Goal: Information Seeking & Learning: Find specific fact

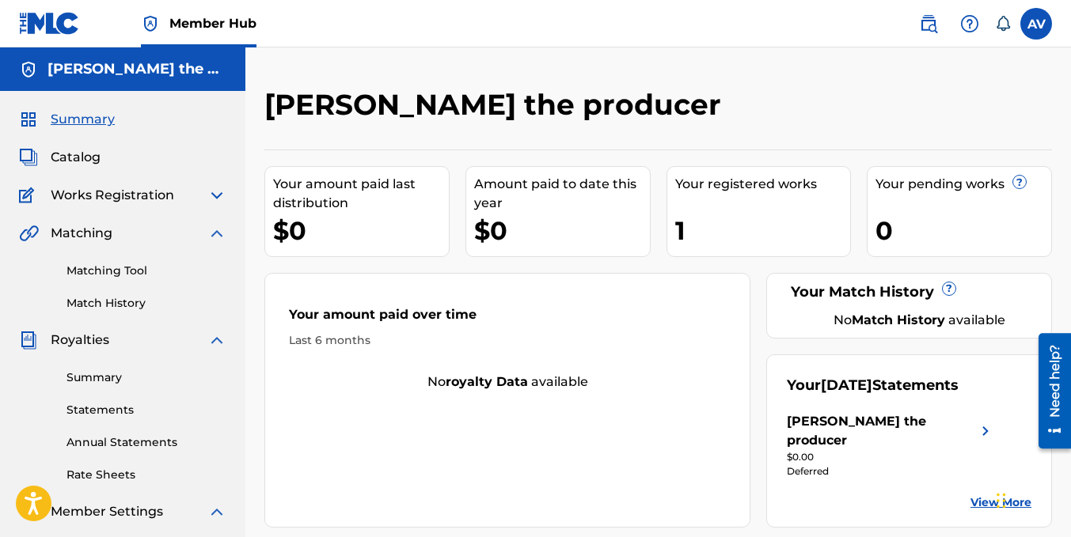
click at [719, 193] on div "Your registered works" at bounding box center [763, 184] width 176 height 19
click at [931, 20] on img at bounding box center [928, 23] width 19 height 19
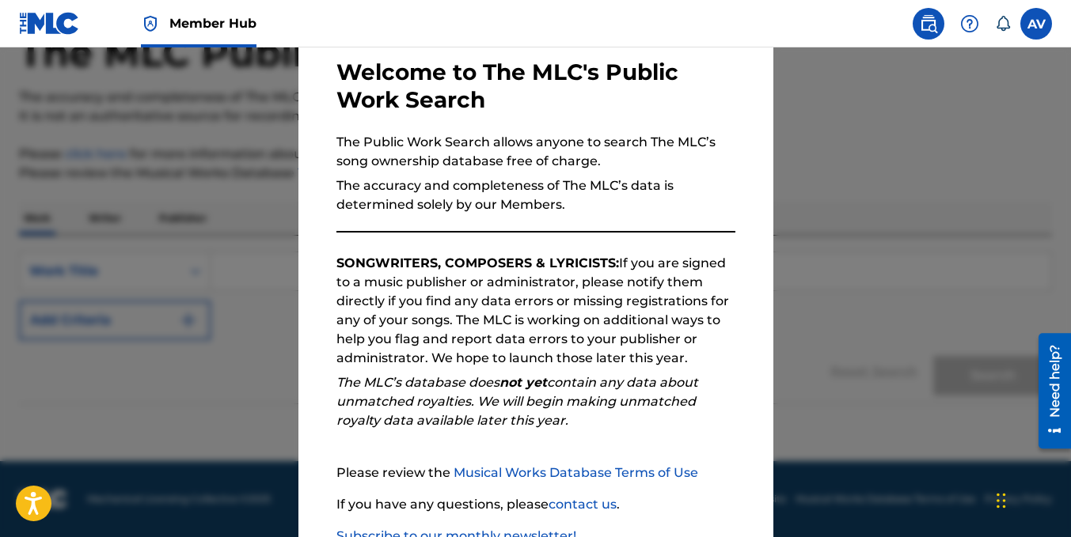
scroll to position [187, 0]
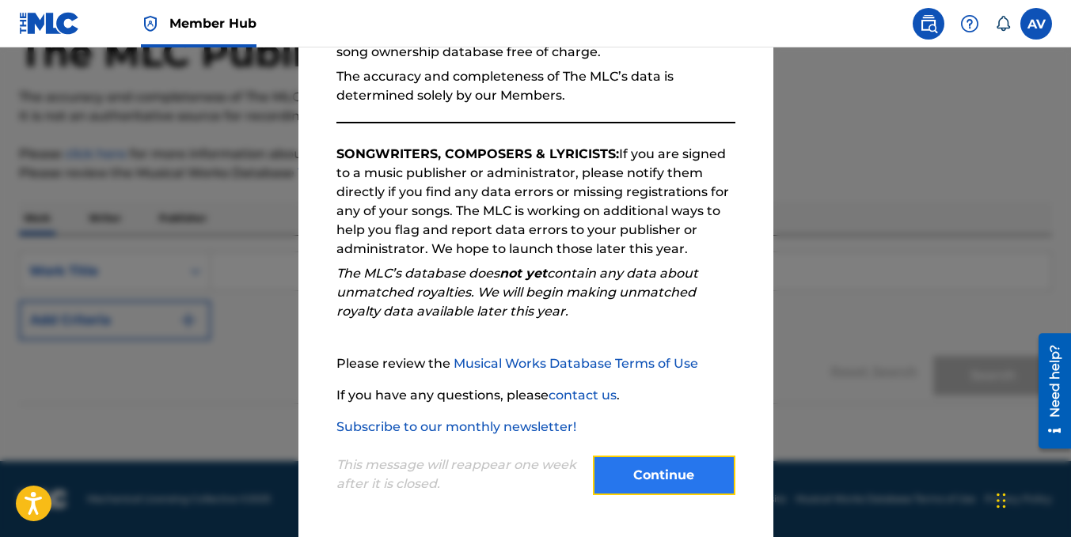
click at [674, 469] on button "Continue" at bounding box center [664, 476] width 142 height 40
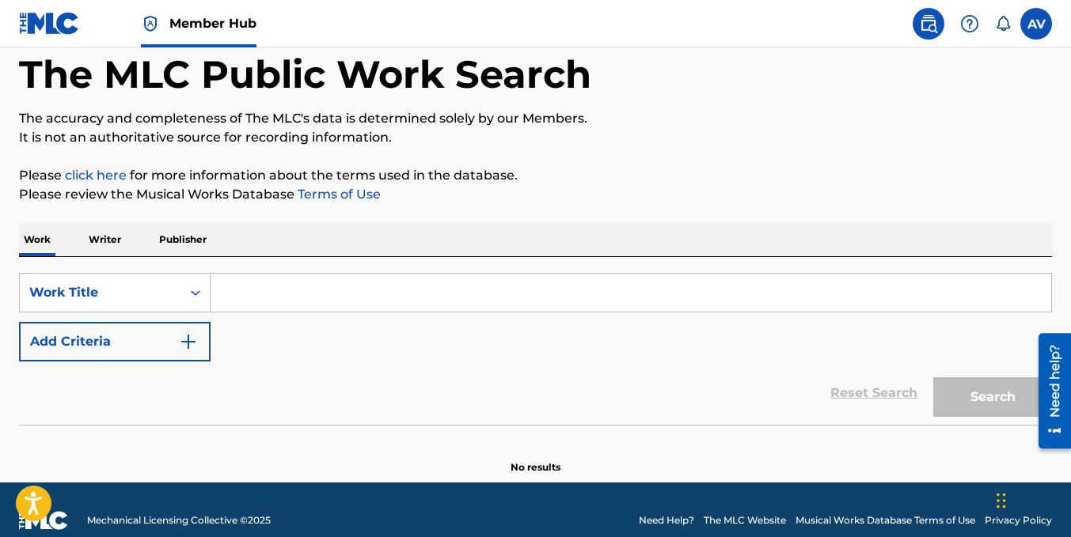
scroll to position [101, 0]
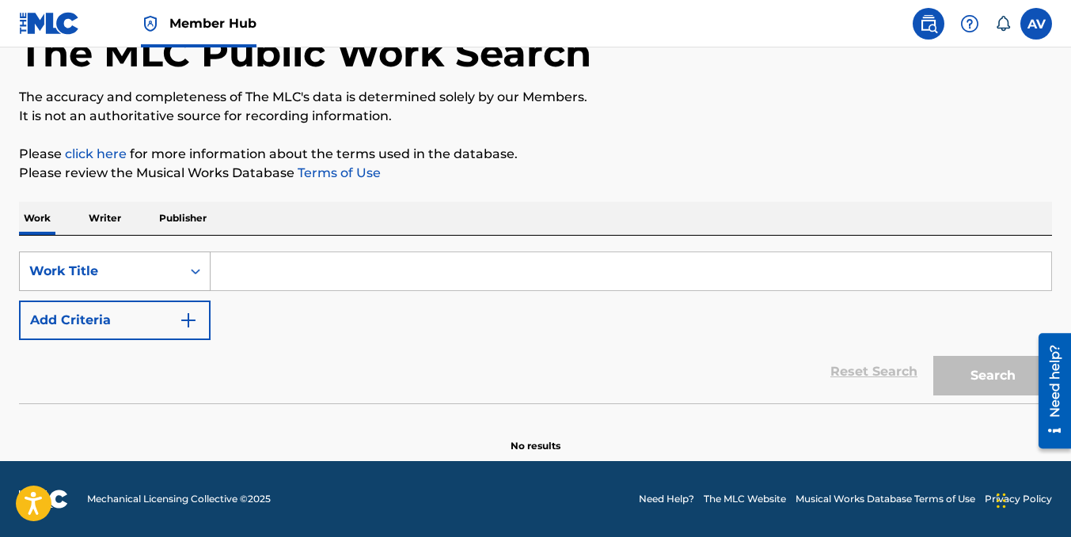
click at [139, 276] on div "Work Title" at bounding box center [100, 271] width 142 height 19
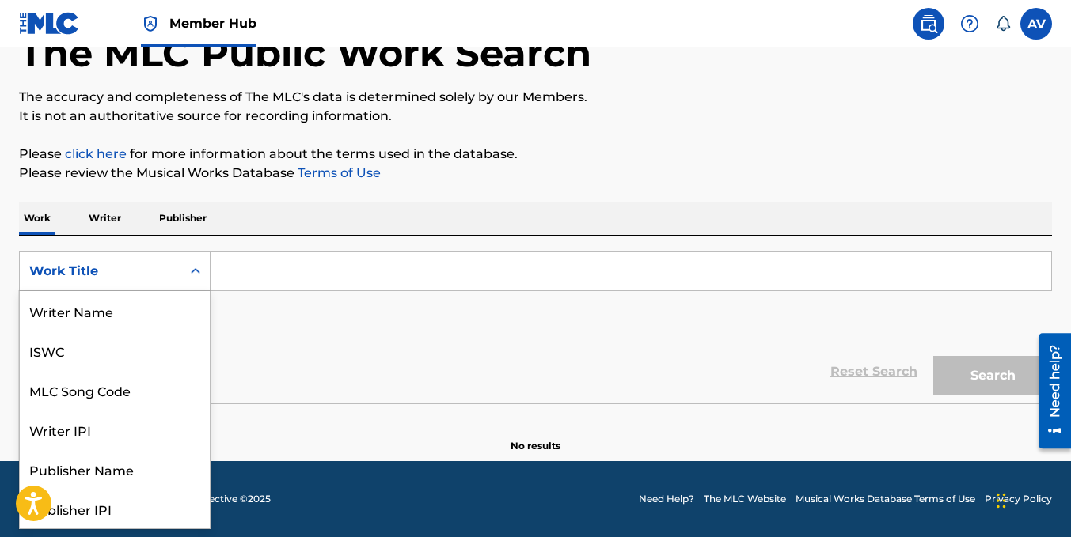
scroll to position [79, 0]
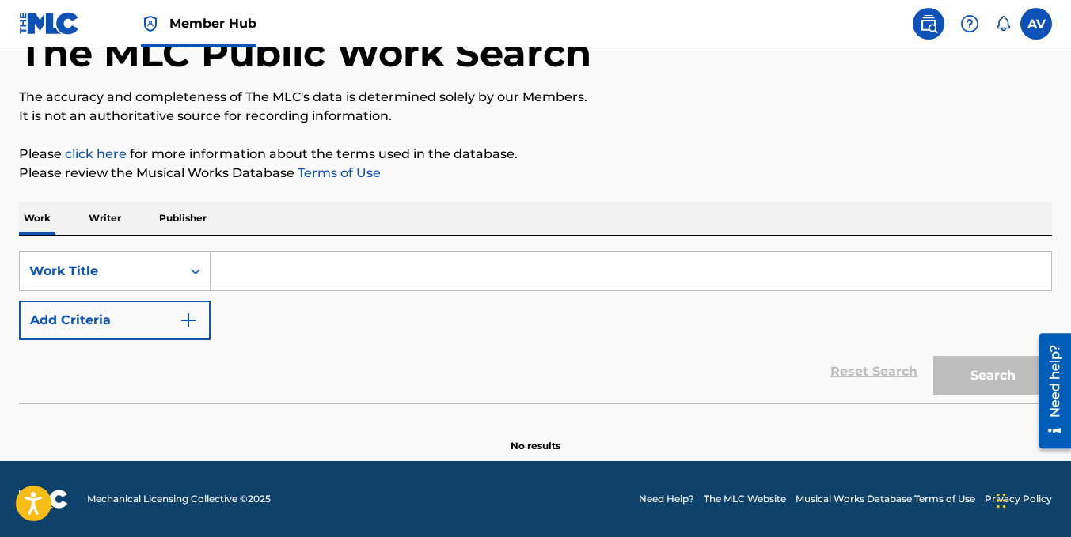
click at [240, 272] on input "Search Form" at bounding box center [631, 271] width 841 height 38
paste input "ABAJO DEL AGUA"
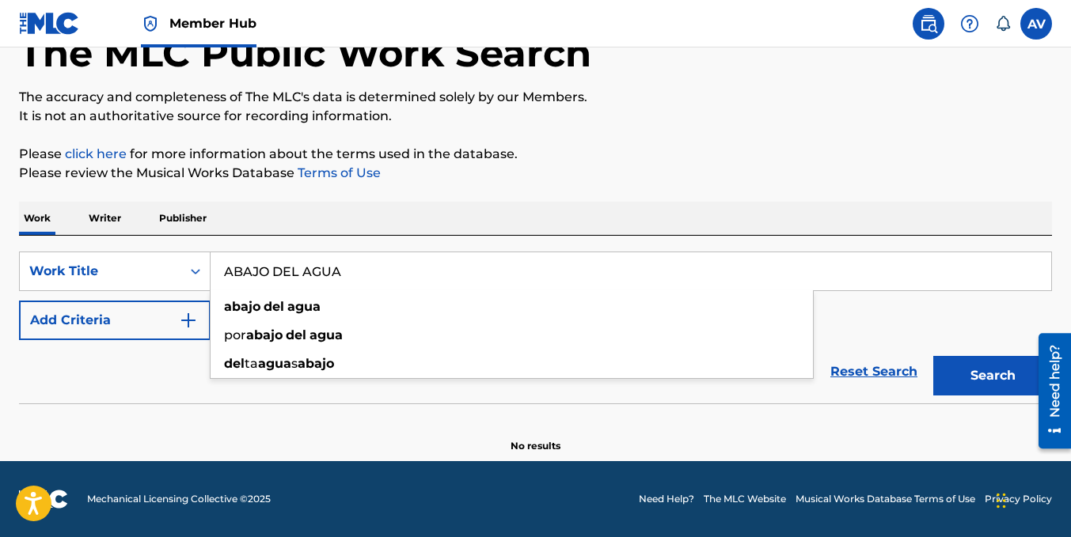
type input "ABAJO DEL AGUA"
click at [140, 402] on div "Reset Search Search" at bounding box center [535, 371] width 1033 height 63
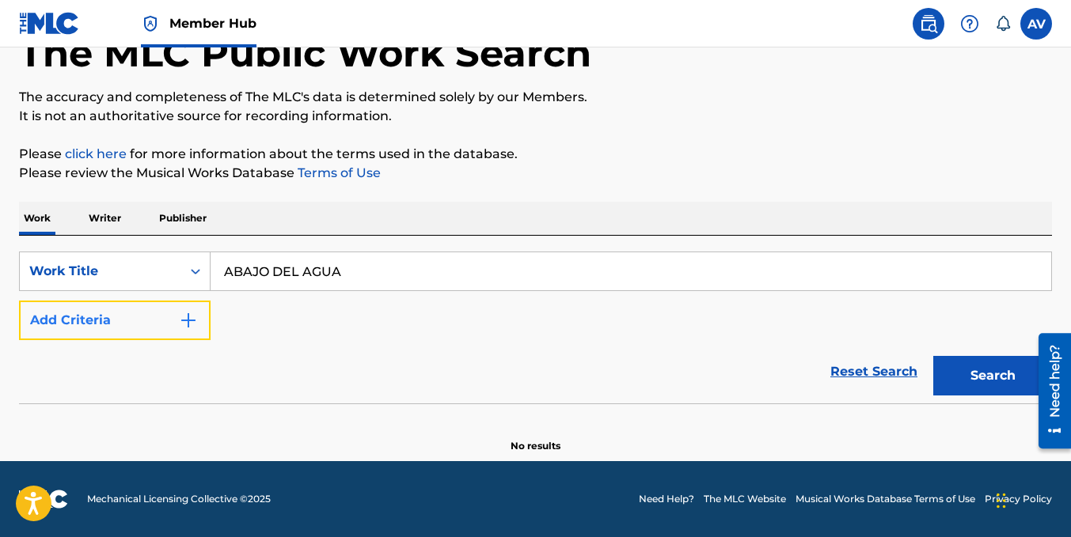
click at [162, 326] on button "Add Criteria" at bounding box center [115, 321] width 192 height 40
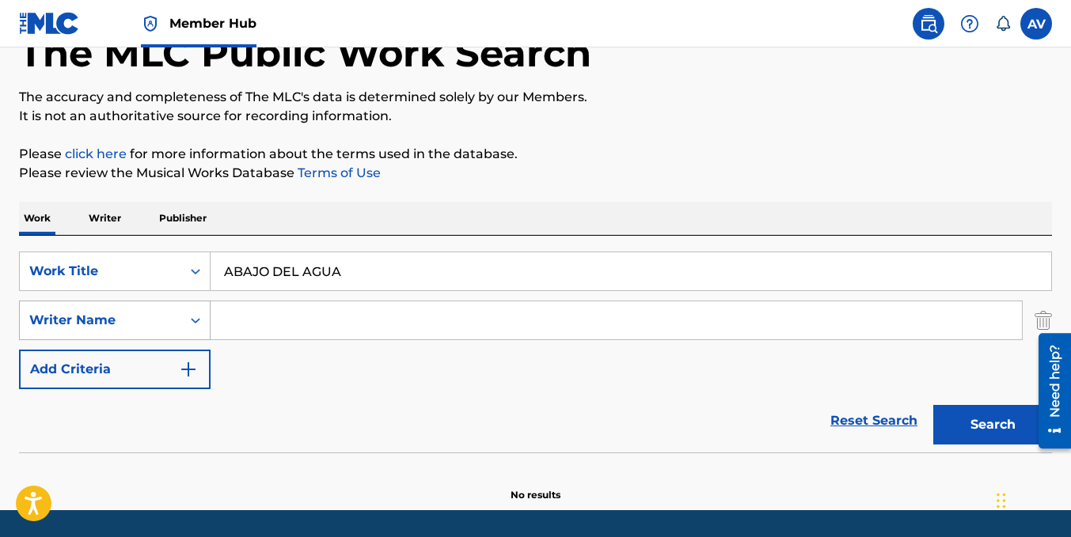
click at [176, 332] on div "Writer Name" at bounding box center [100, 321] width 161 height 30
paste input "[PERSON_NAME] [PERSON_NAME]"
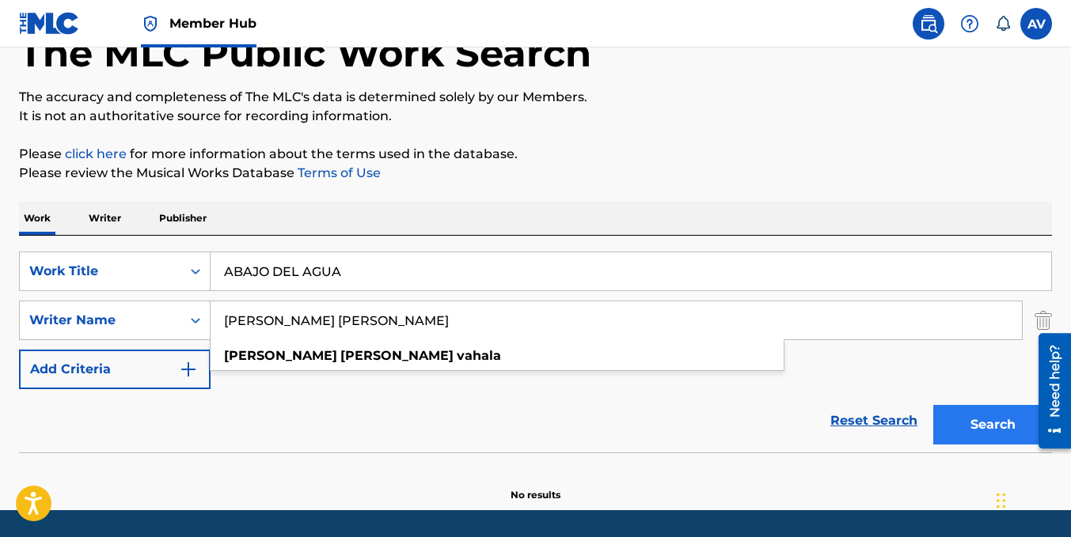
type input "[PERSON_NAME] [PERSON_NAME]"
drag, startPoint x: 962, startPoint y: 427, endPoint x: 749, endPoint y: 420, distance: 213.9
click at [962, 427] on button "Search" at bounding box center [992, 425] width 119 height 40
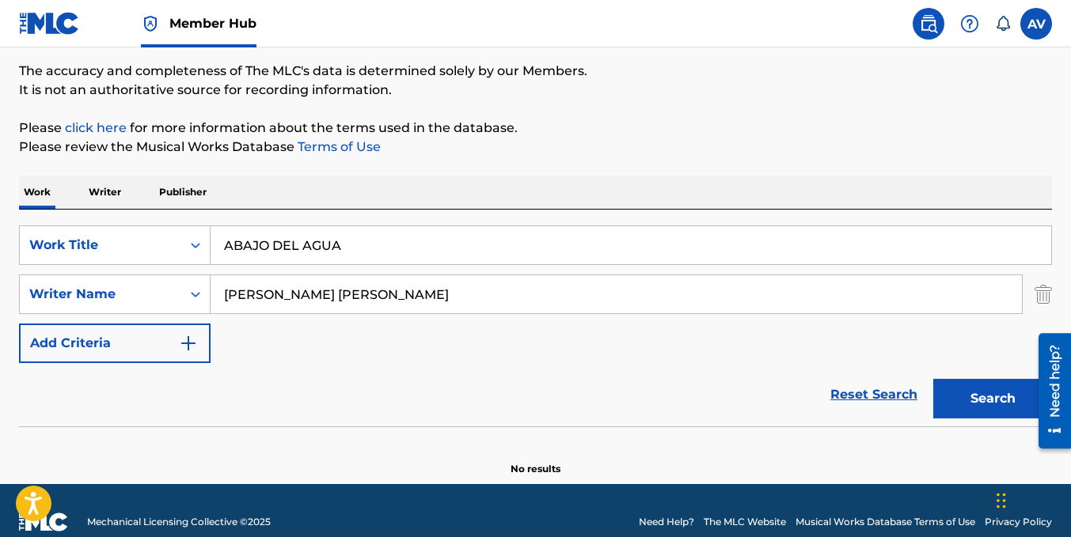
scroll to position [150, 0]
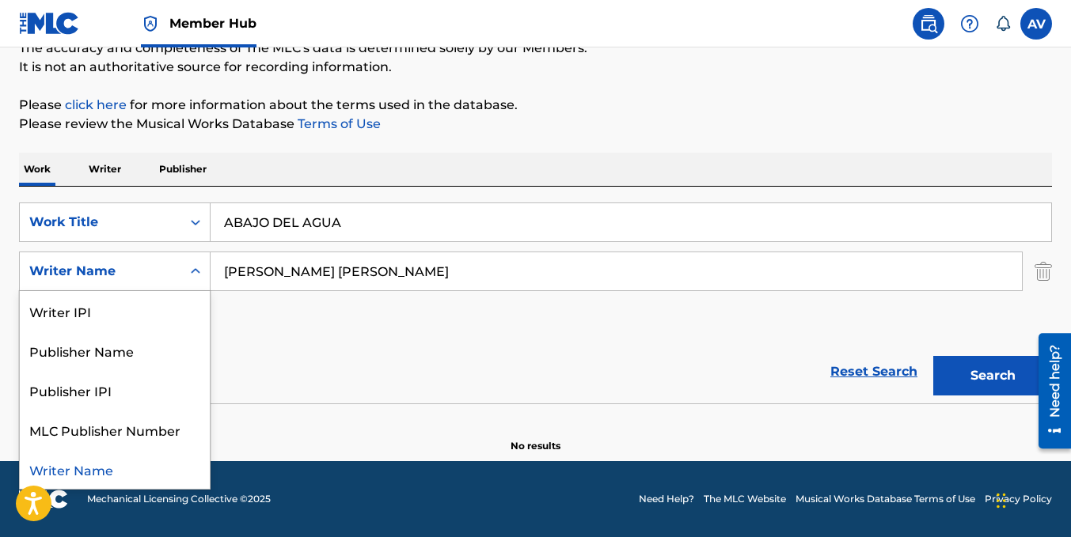
click at [180, 267] on div "Writer Name" at bounding box center [100, 271] width 161 height 30
click at [110, 340] on div "Publisher Name" at bounding box center [115, 351] width 190 height 40
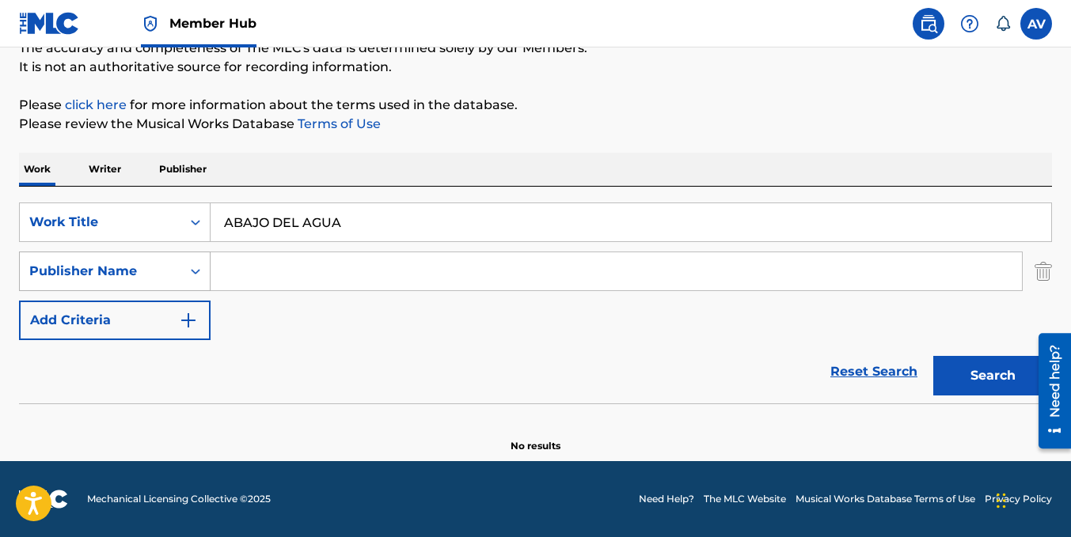
click at [204, 268] on div "Search Form" at bounding box center [195, 271] width 28 height 28
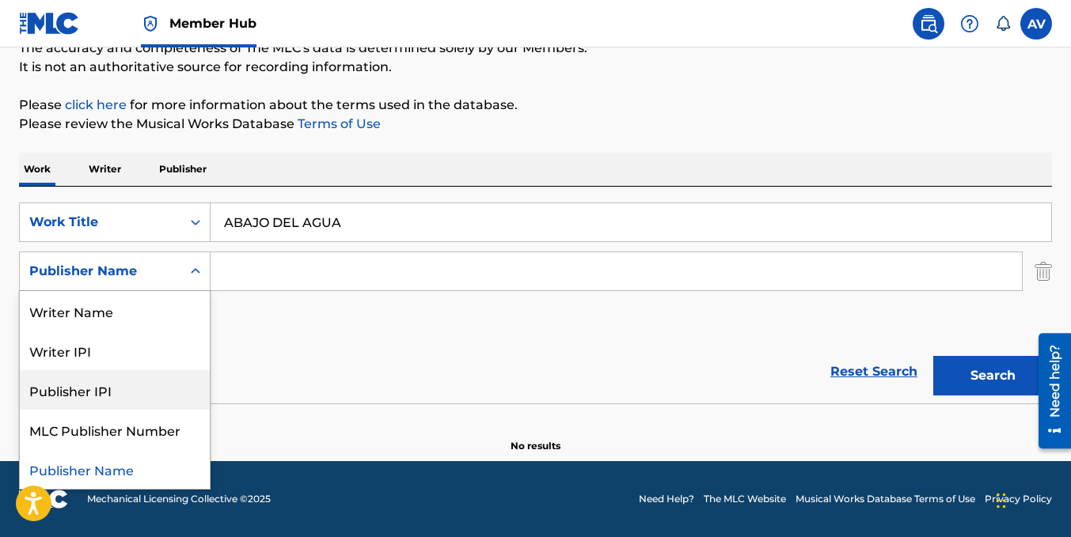
click at [97, 390] on div "Publisher IPI" at bounding box center [115, 390] width 190 height 40
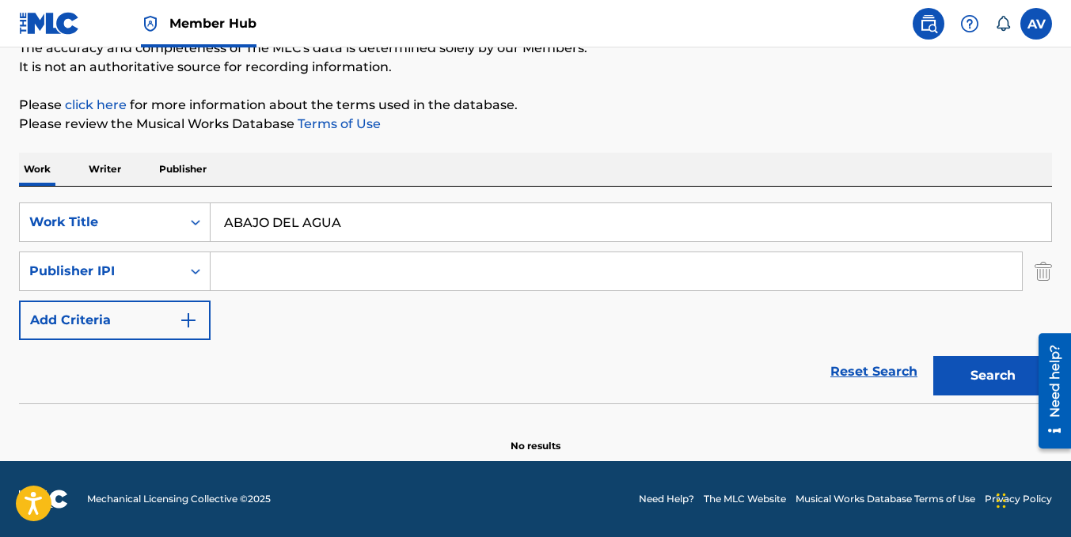
click at [257, 267] on input "Search Form" at bounding box center [616, 271] width 811 height 38
paste input "00686021835"
type input "00686021835"
click at [955, 367] on button "Search" at bounding box center [992, 376] width 119 height 40
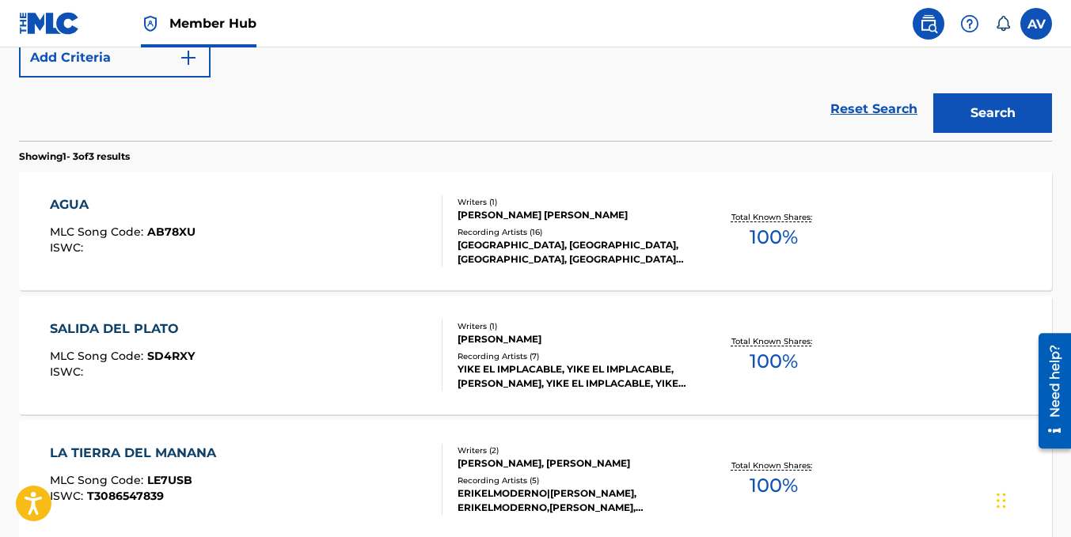
scroll to position [256, 0]
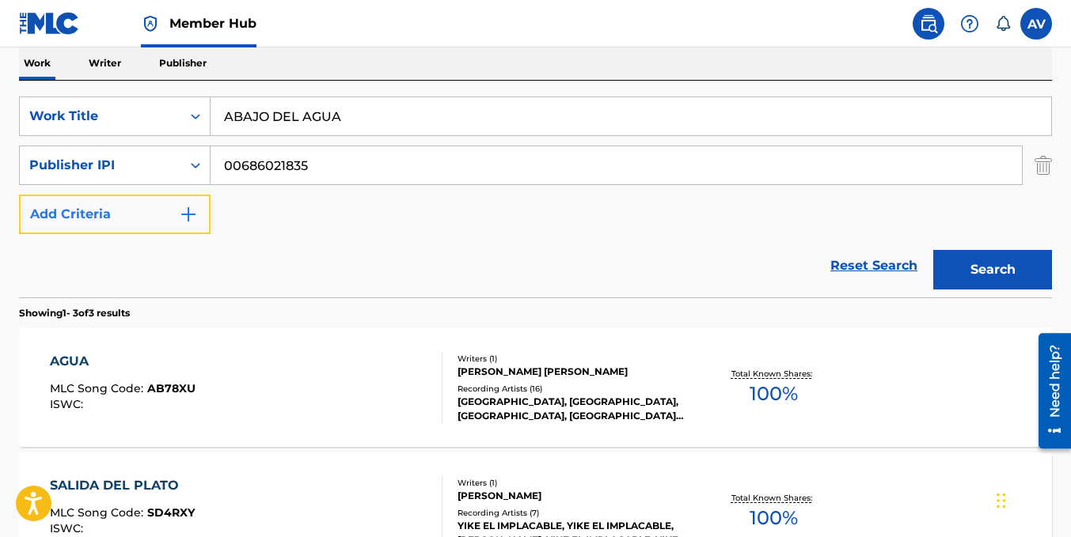
click at [184, 219] on img "Search Form" at bounding box center [188, 214] width 19 height 19
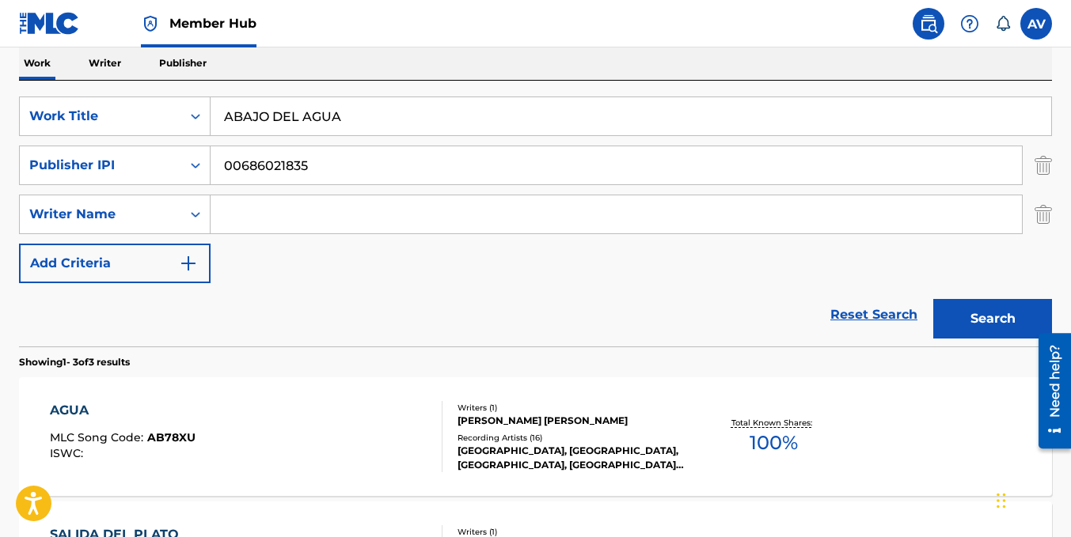
click at [292, 209] on input "Search Form" at bounding box center [616, 215] width 811 height 38
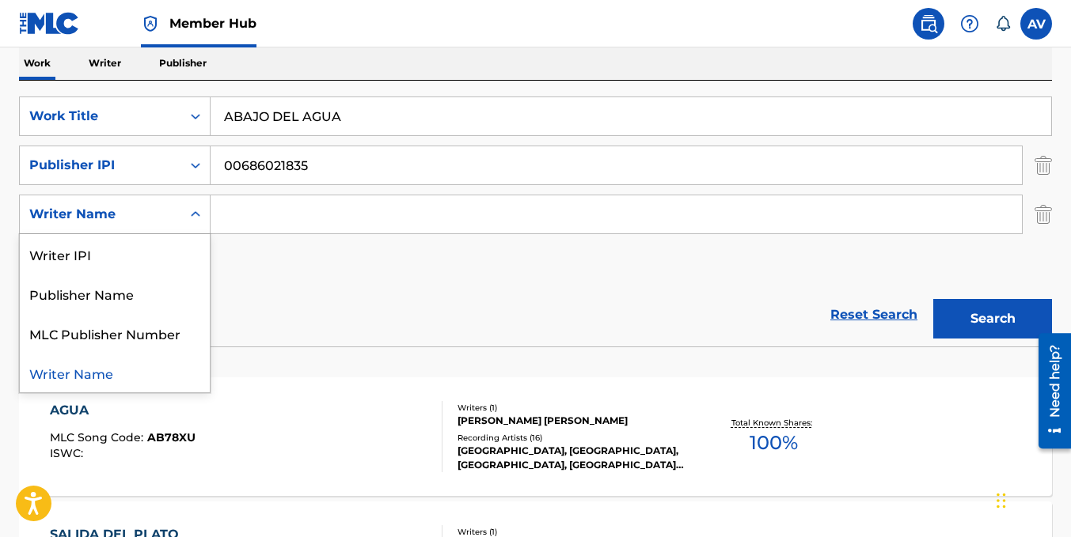
click at [189, 215] on icon "Search Form" at bounding box center [196, 215] width 16 height 16
click at [98, 252] on div "Writer IPI" at bounding box center [115, 254] width 190 height 40
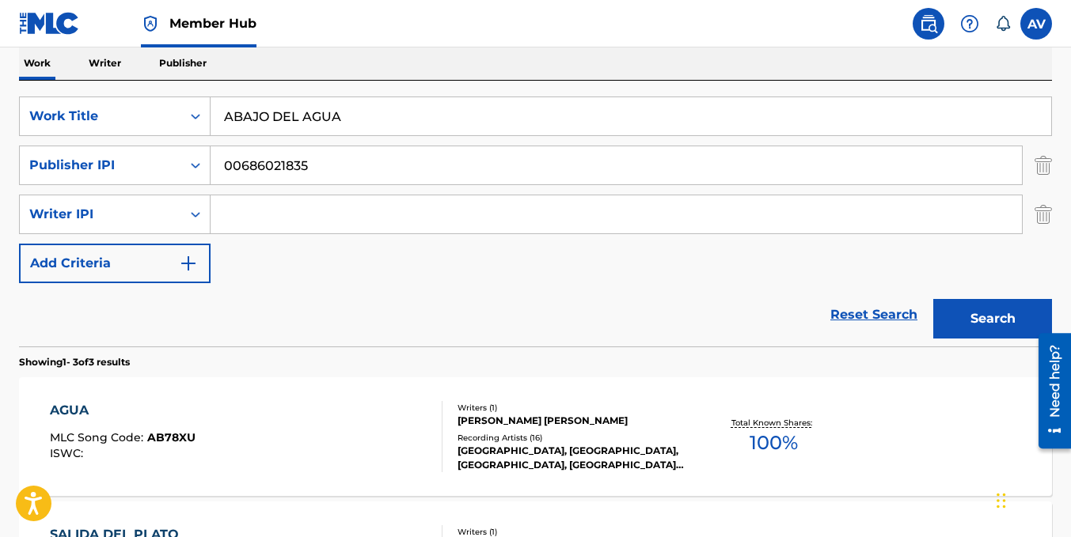
paste input "01143562182"
type input "01143562182"
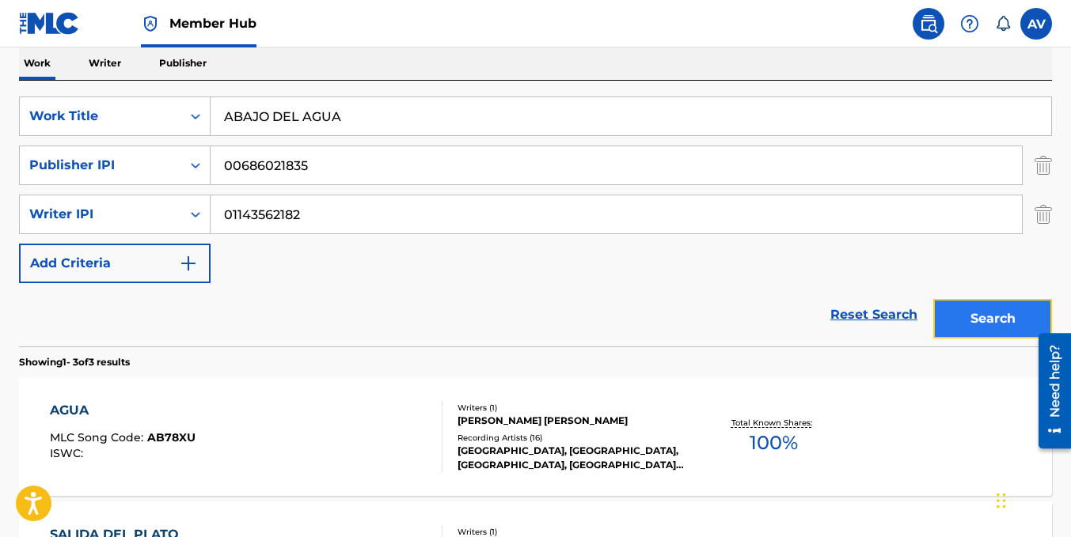
click at [1004, 309] on button "Search" at bounding box center [992, 319] width 119 height 40
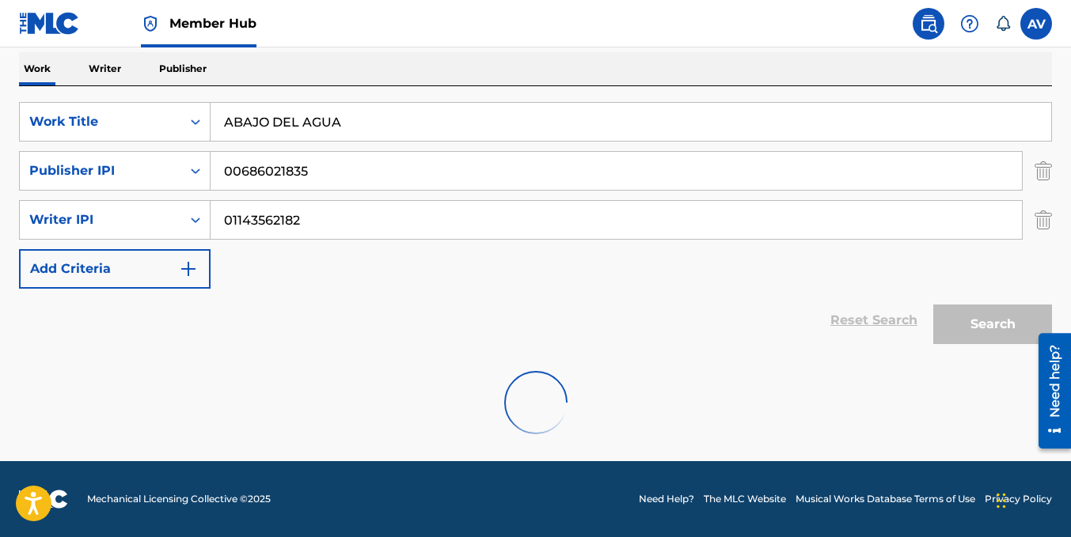
scroll to position [199, 0]
